Goal: Transaction & Acquisition: Purchase product/service

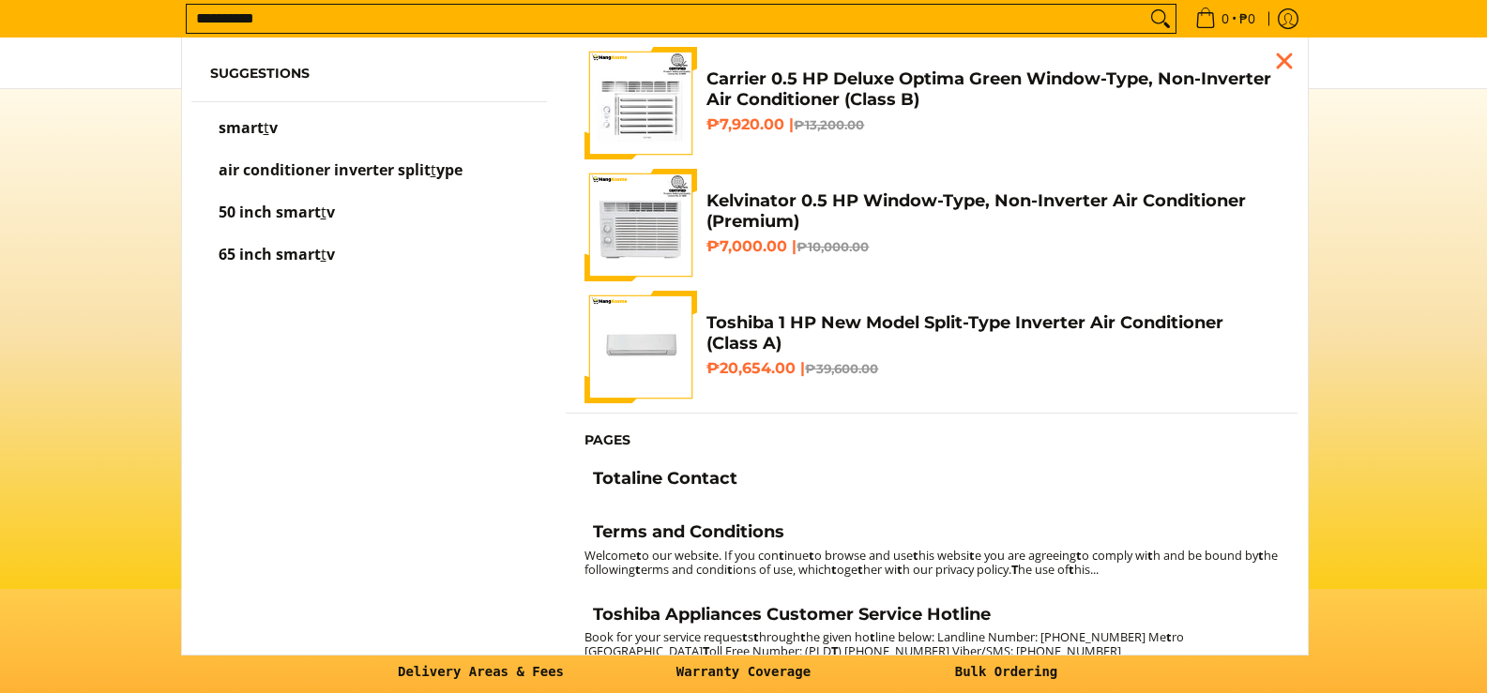
click at [734, 20] on input "**********" at bounding box center [666, 19] width 959 height 28
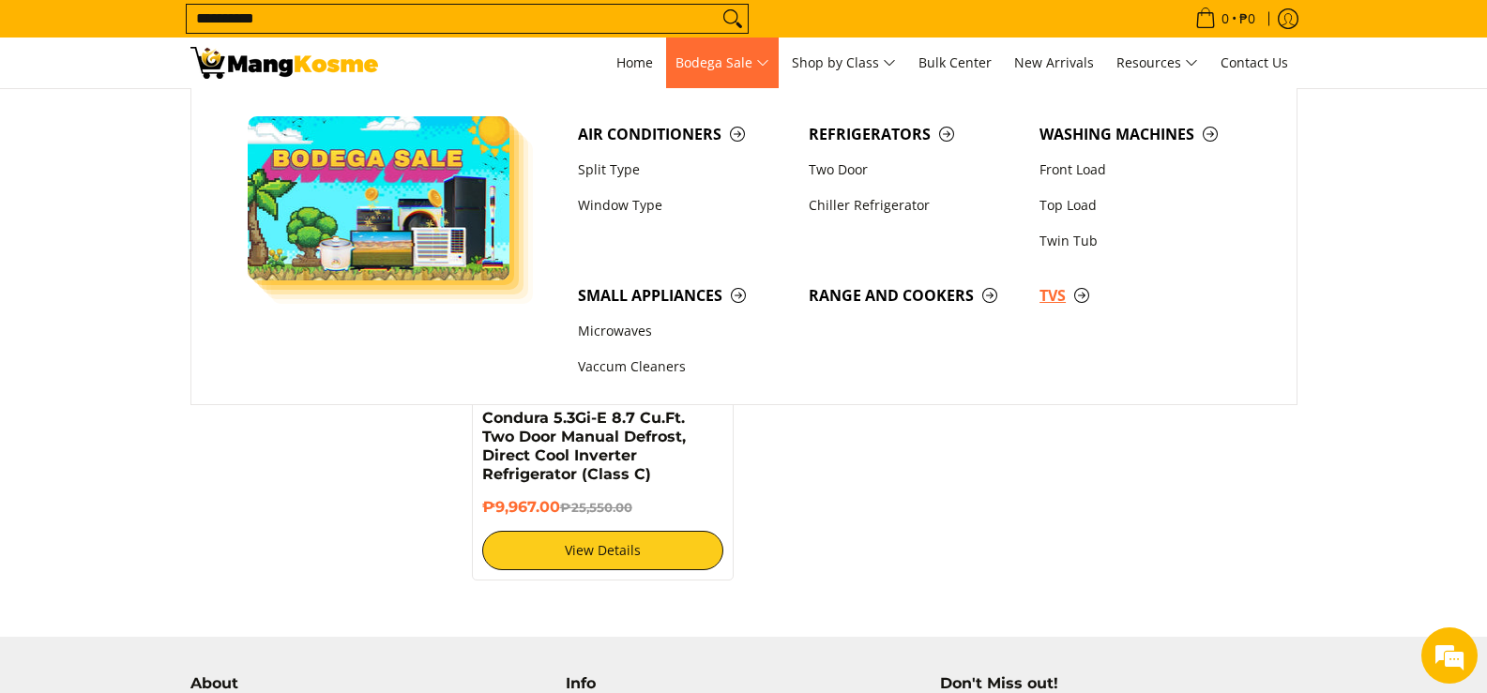
click at [1062, 296] on span "TVs" at bounding box center [1146, 295] width 212 height 23
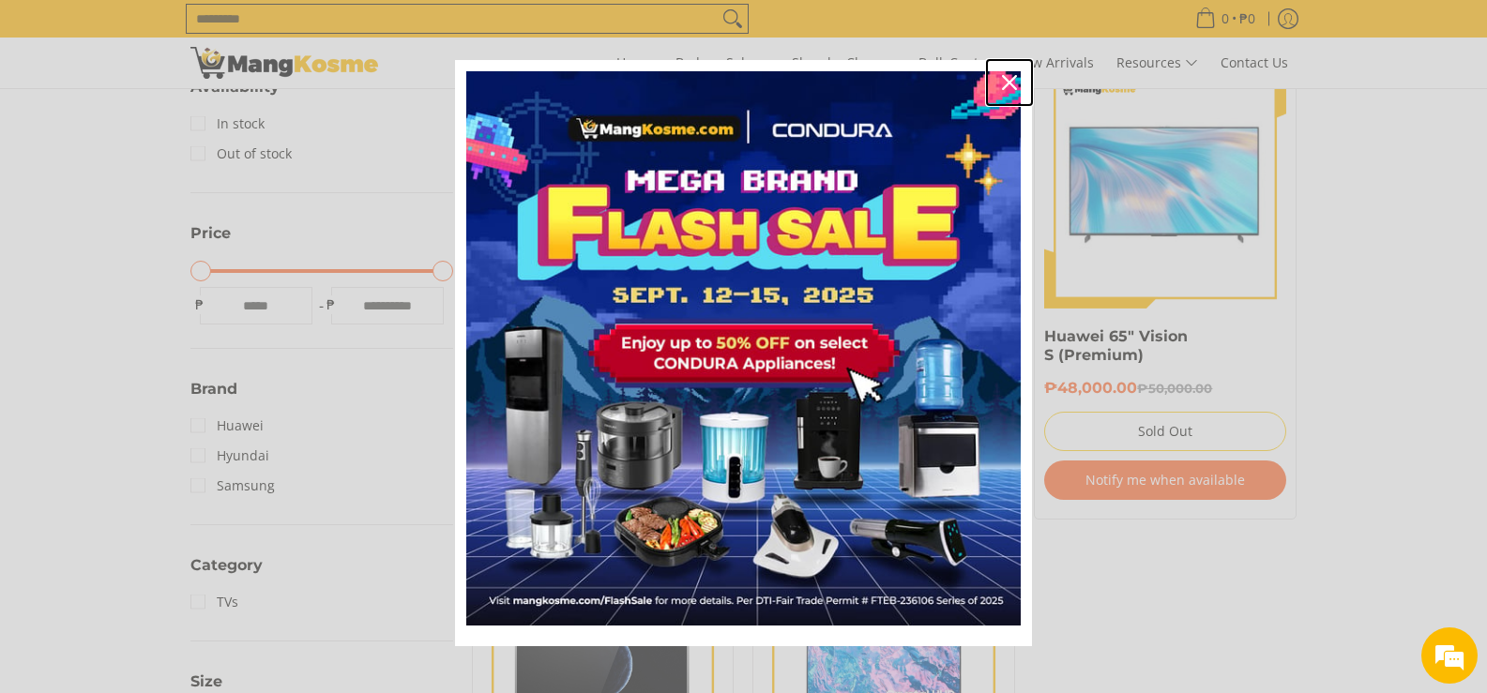
click at [1003, 82] on icon "close icon" at bounding box center [1009, 82] width 15 height 15
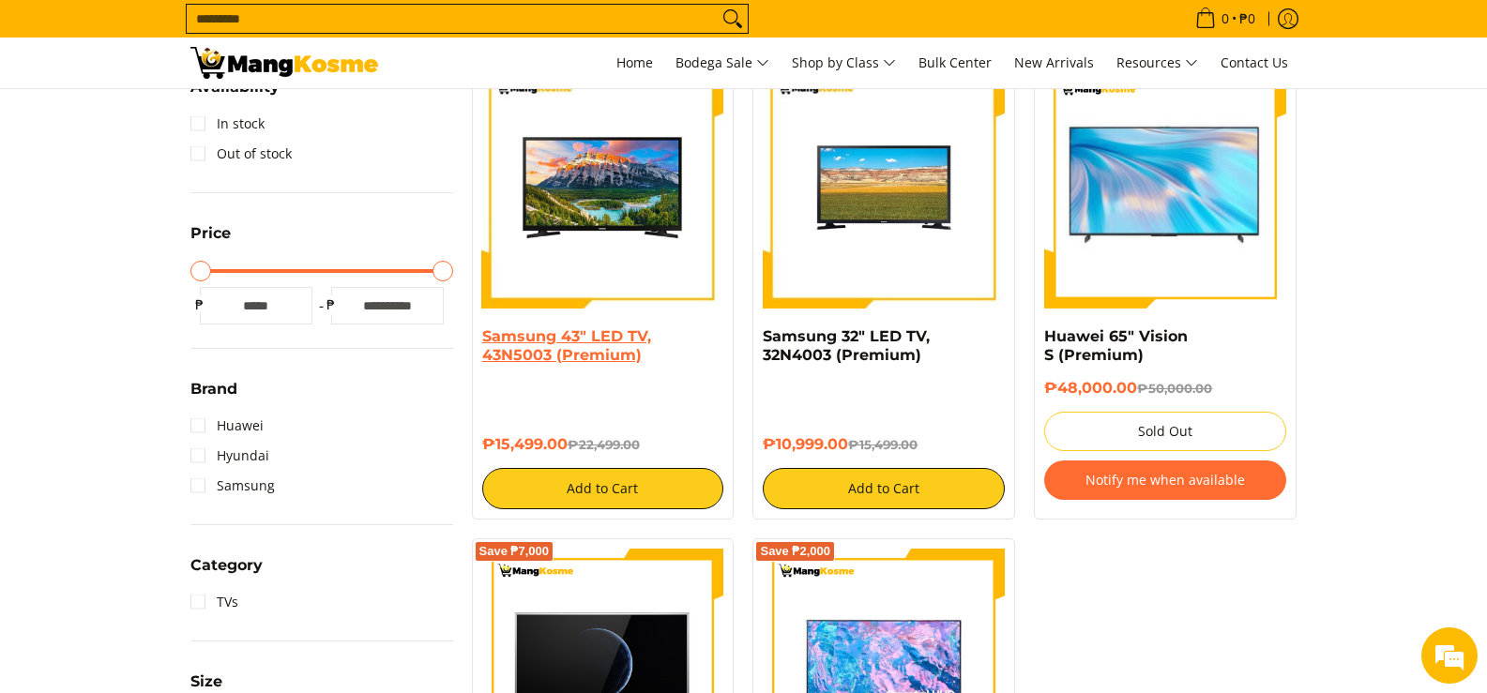
click at [615, 339] on link "Samsung 43" LED TV, 43N5003 (Premium)" at bounding box center [566, 345] width 169 height 37
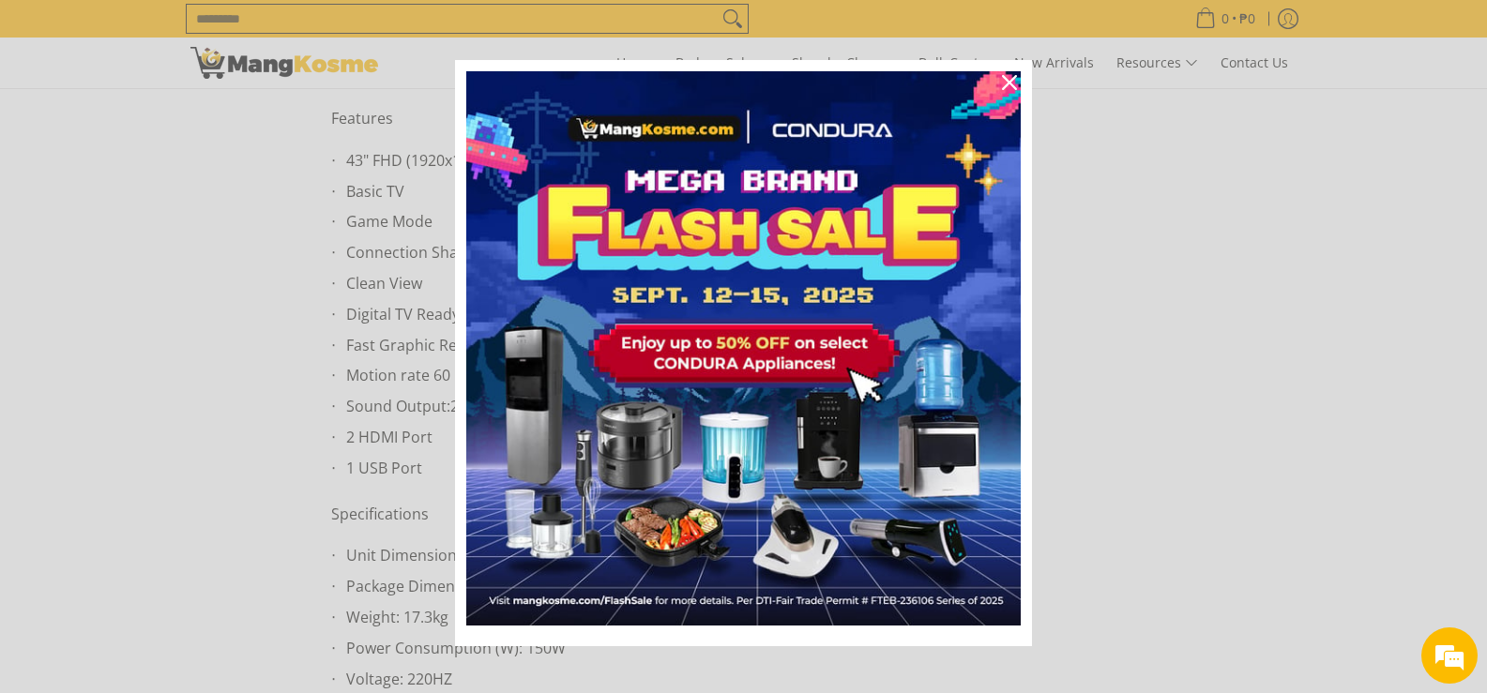
scroll to position [1126, 0]
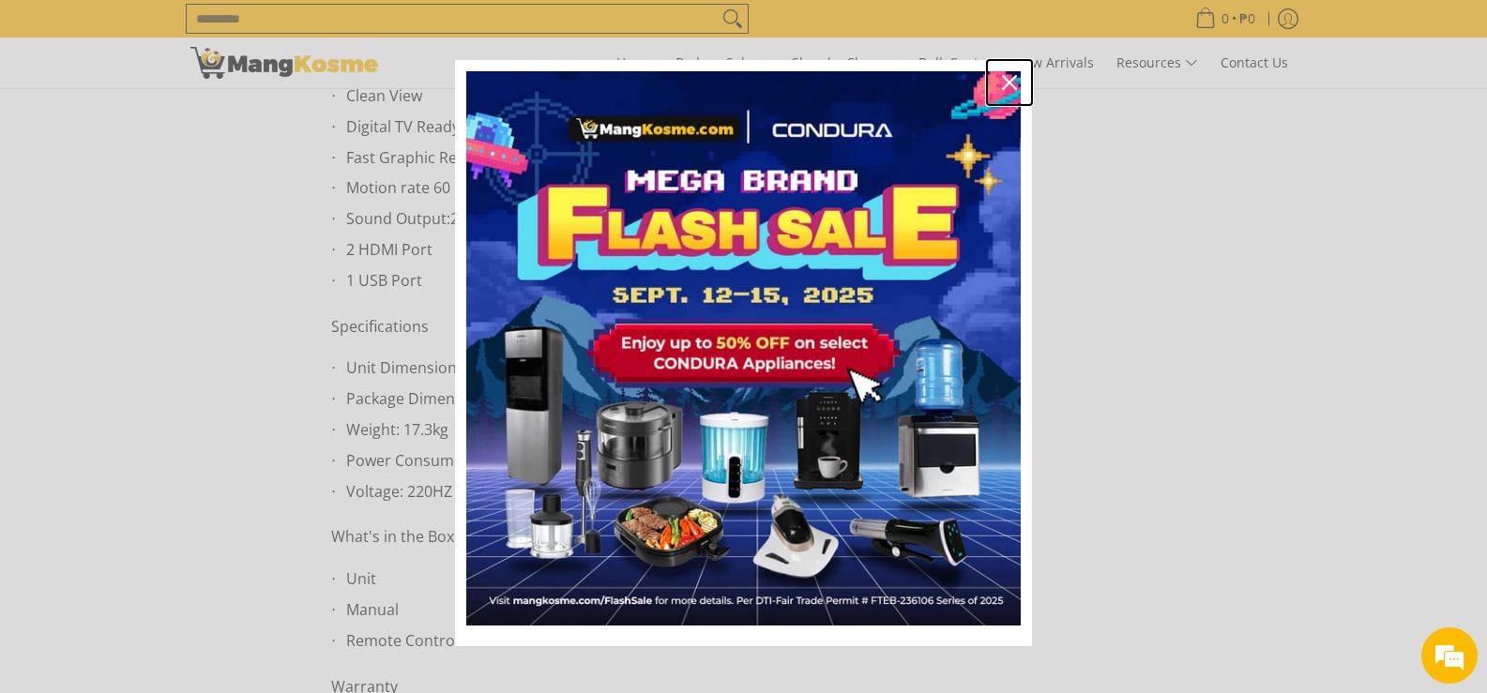
click at [1005, 83] on icon "close icon" at bounding box center [1009, 82] width 15 height 15
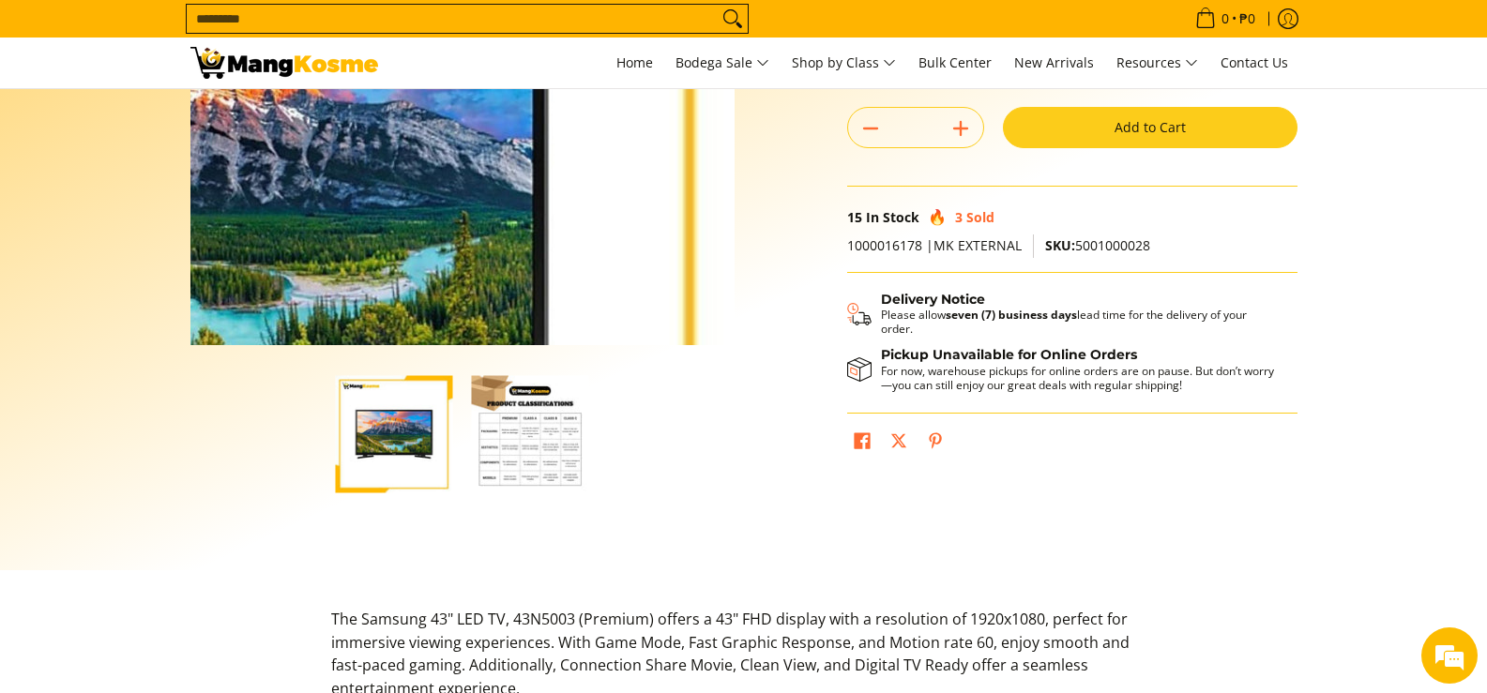
scroll to position [0, 0]
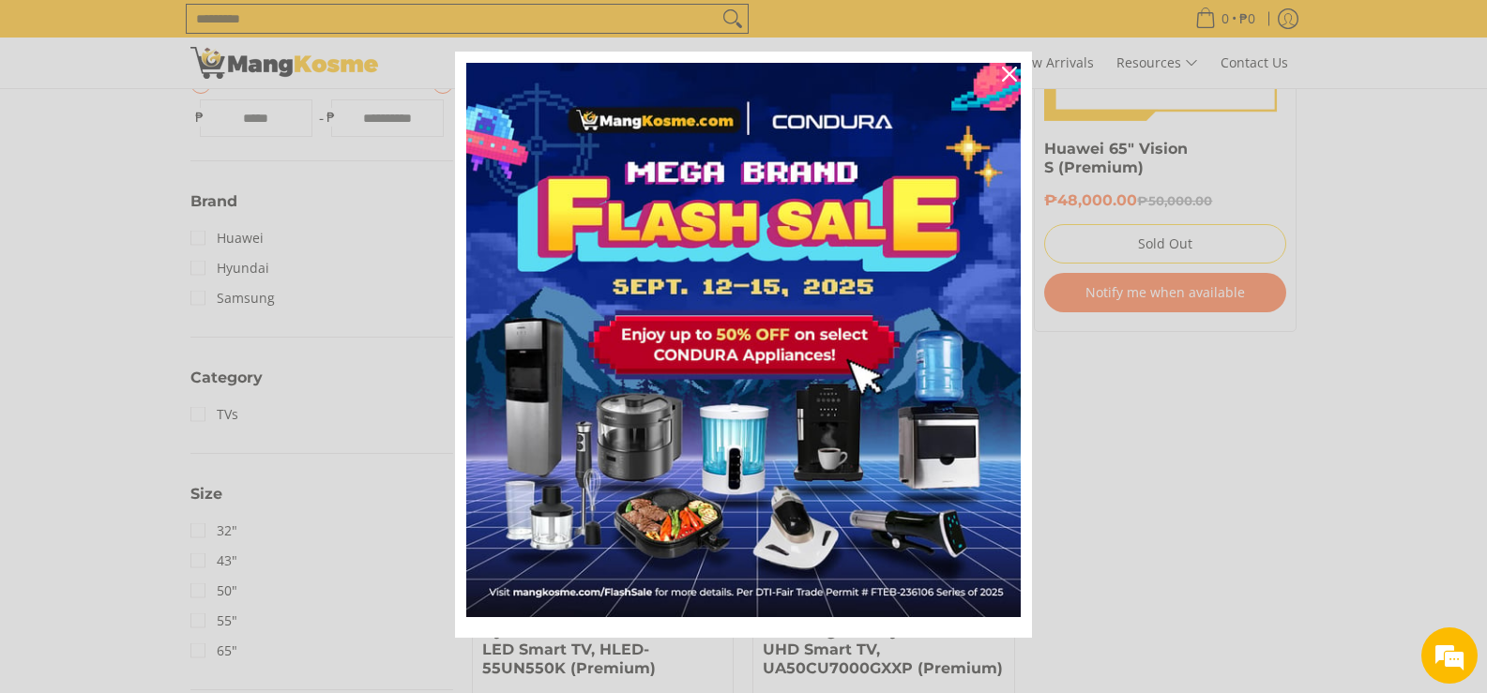
scroll to position [13, 0]
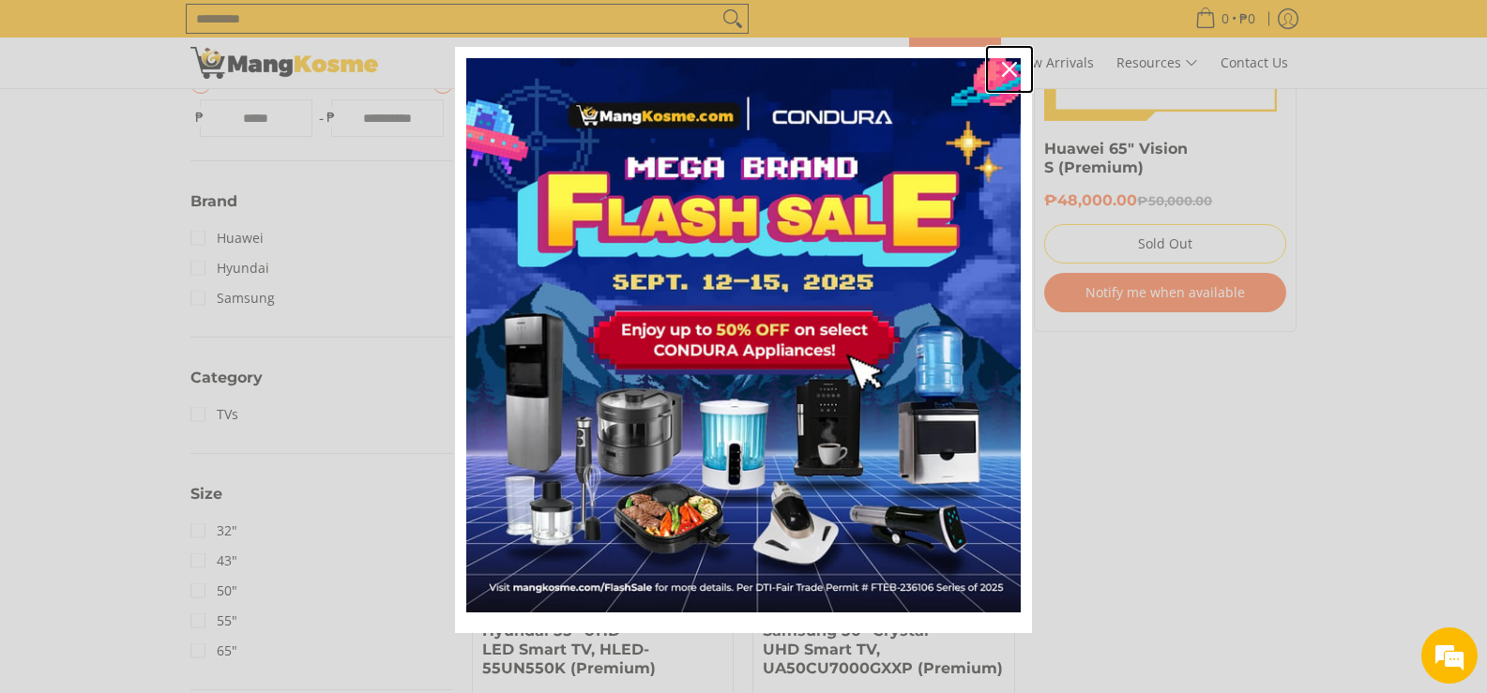
drag, startPoint x: 1006, startPoint y: 59, endPoint x: 996, endPoint y: 66, distance: 12.2
click at [1006, 59] on div "Close" at bounding box center [1010, 69] width 30 height 30
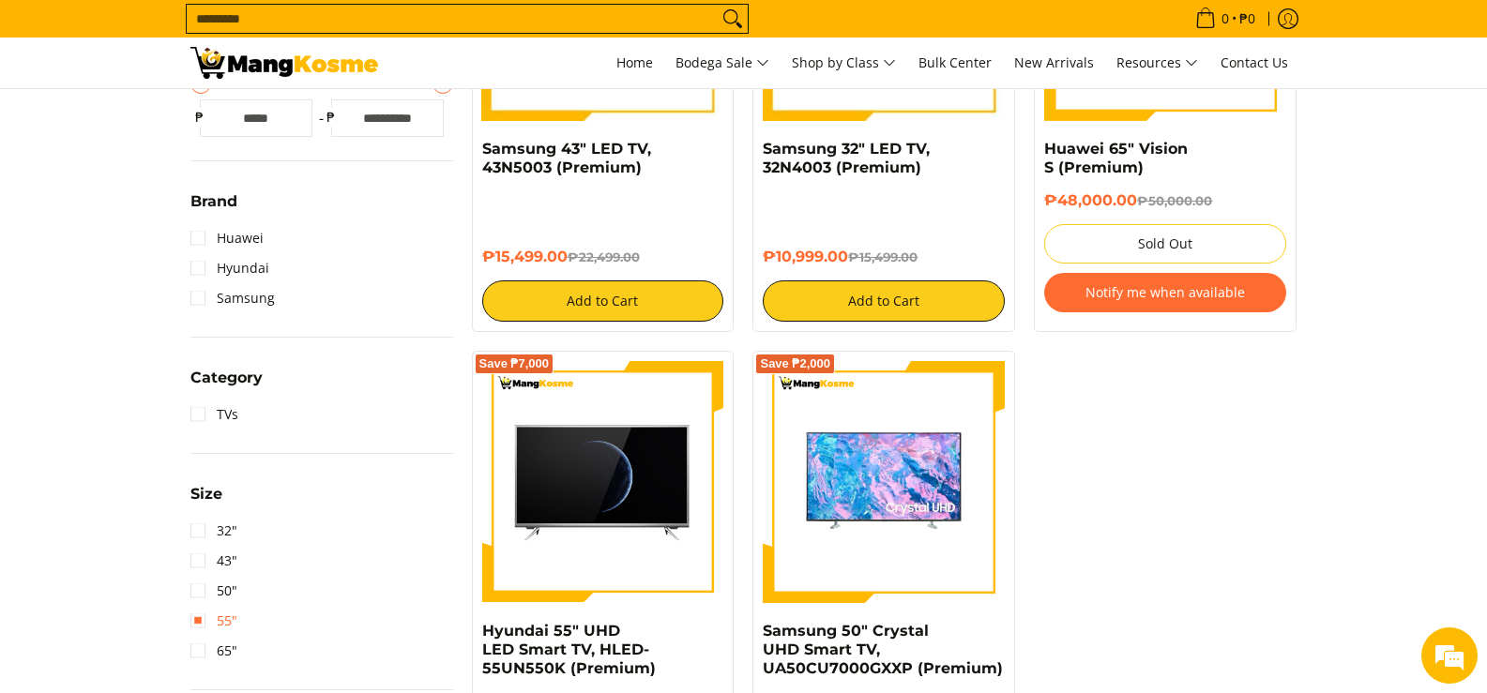
click at [212, 619] on link "55"" at bounding box center [213, 621] width 47 height 30
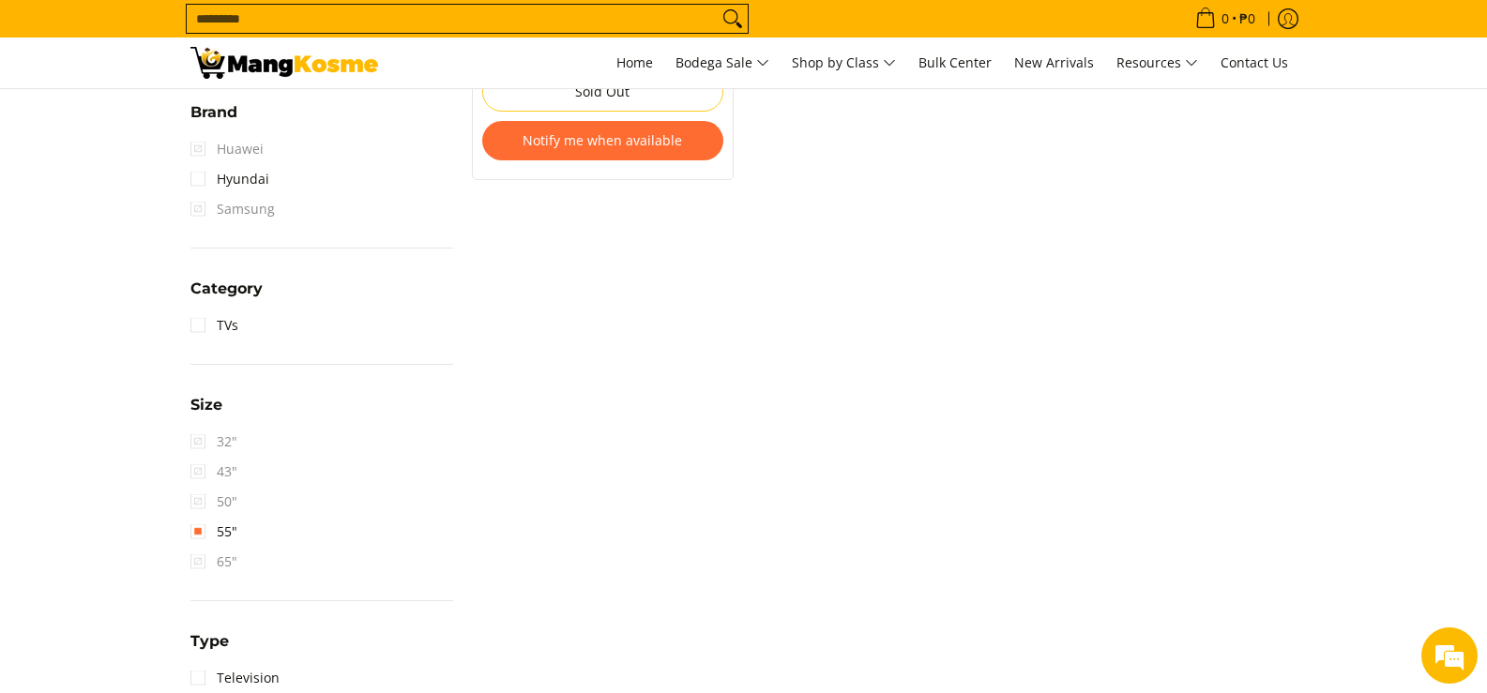
scroll to position [171, 0]
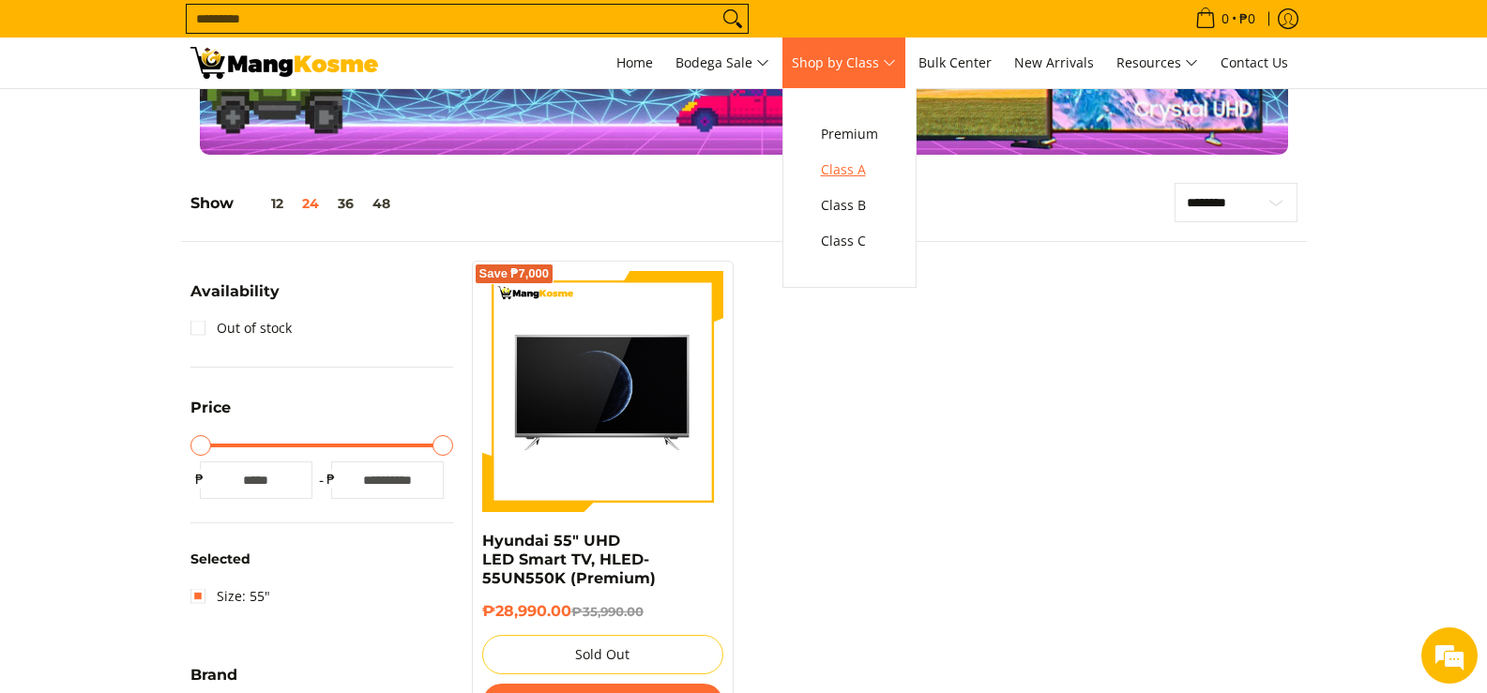
click at [870, 167] on span "Class A" at bounding box center [849, 170] width 57 height 23
